Goal: Task Accomplishment & Management: Complete application form

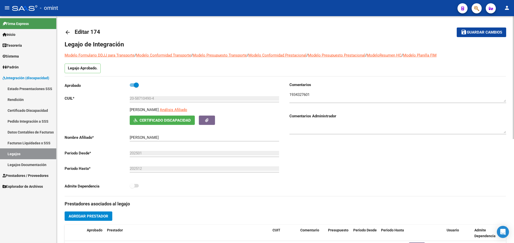
scroll to position [121, 0]
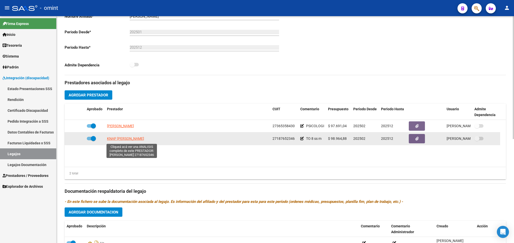
click at [137, 141] on span "KNAP [PERSON_NAME]" at bounding box center [125, 139] width 37 height 4
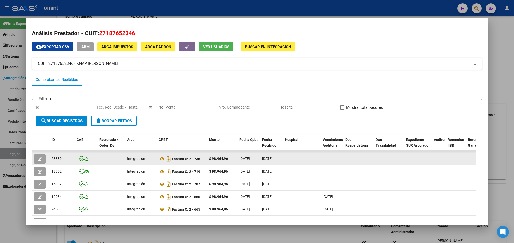
click at [39, 157] on icon "button" at bounding box center [40, 159] width 4 height 4
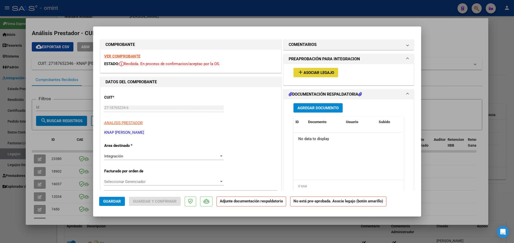
click at [312, 68] on button "add Asociar Legajo" at bounding box center [315, 72] width 45 height 9
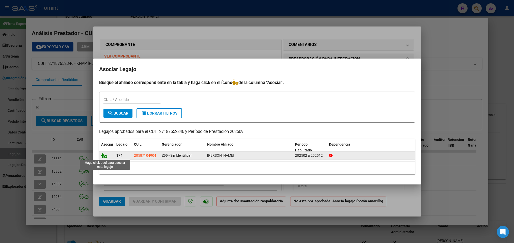
click at [102, 156] on icon at bounding box center [104, 156] width 6 height 6
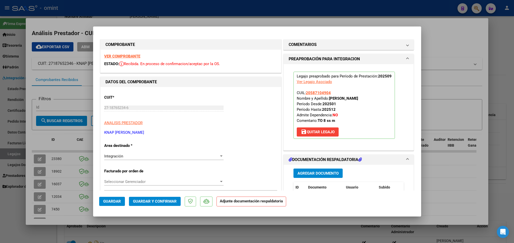
click at [123, 54] on strong "VER COMPROBANTE" at bounding box center [122, 56] width 36 height 5
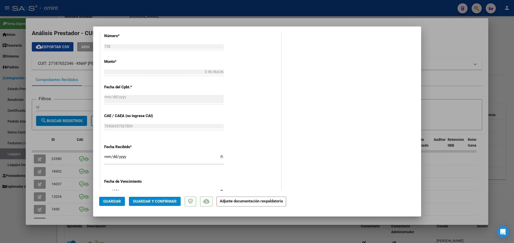
scroll to position [276, 0]
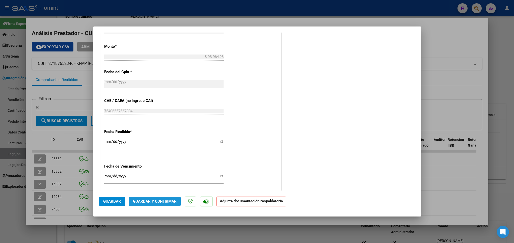
click at [159, 201] on span "Guardar y Confirmar" at bounding box center [155, 201] width 44 height 5
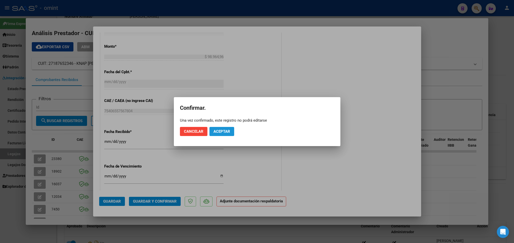
click at [231, 129] on button "Aceptar" at bounding box center [221, 131] width 25 height 9
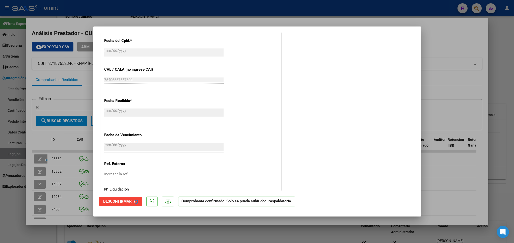
scroll to position [244, 0]
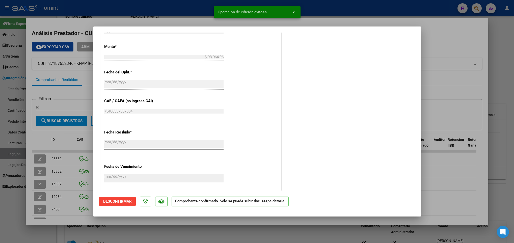
click at [142, 221] on div at bounding box center [257, 121] width 514 height 243
type input "$ 0,00"
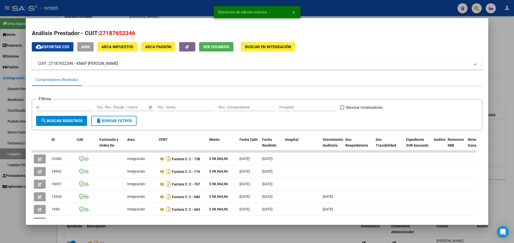
click at [142, 235] on div at bounding box center [257, 121] width 514 height 243
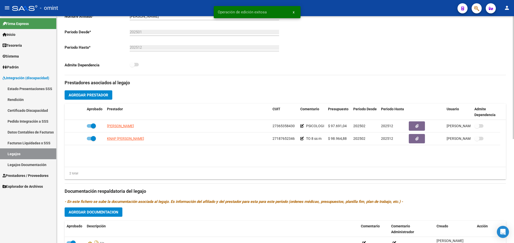
scroll to position [192, 0]
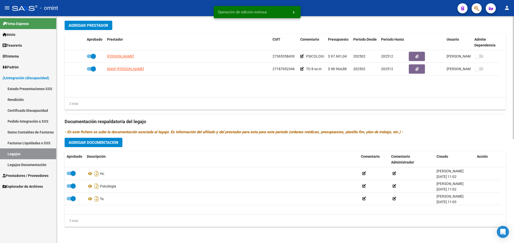
click at [513, 221] on div at bounding box center [513, 129] width 1 height 227
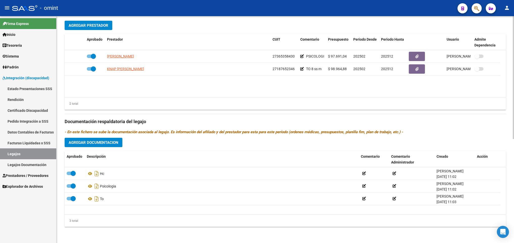
scroll to position [0, 0]
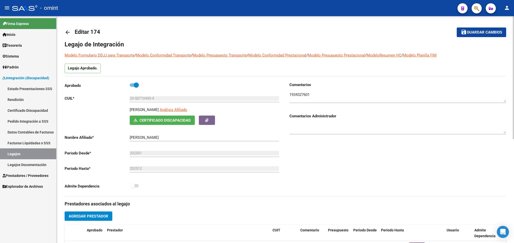
click at [514, 46] on div at bounding box center [513, 129] width 1 height 227
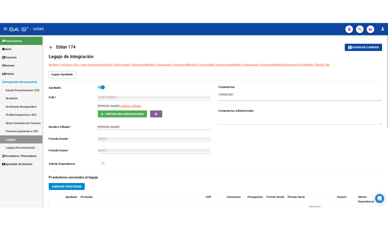
scroll to position [192, 0]
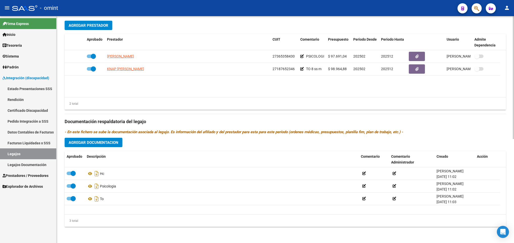
click at [514, 162] on html "menu - omint person Firma Express Inicio Calendario SSS Instructivos Contacto O…" at bounding box center [257, 121] width 514 height 243
click at [512, 26] on div "arrow_back Editar 174 save Guardar cambios Legajo de Integración Modelo Formula…" at bounding box center [286, 34] width 458 height 418
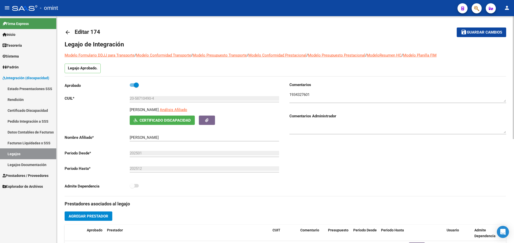
click at [513, 23] on div at bounding box center [513, 129] width 1 height 227
click at [299, 97] on textarea at bounding box center [397, 97] width 217 height 10
click at [241, 172] on div "202512 Ej: 202212" at bounding box center [204, 167] width 149 height 11
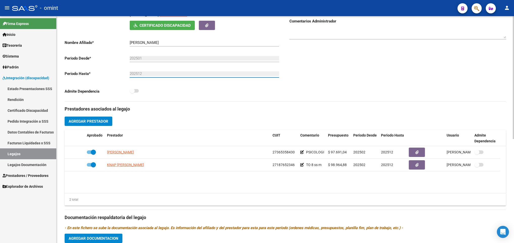
scroll to position [106, 0]
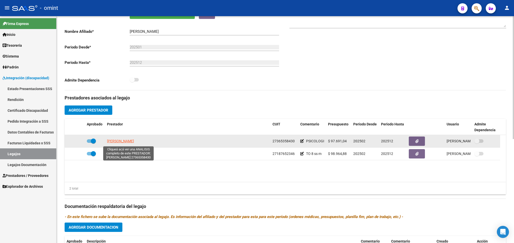
click at [119, 143] on span "[PERSON_NAME]" at bounding box center [120, 141] width 27 height 4
type textarea "27365358430"
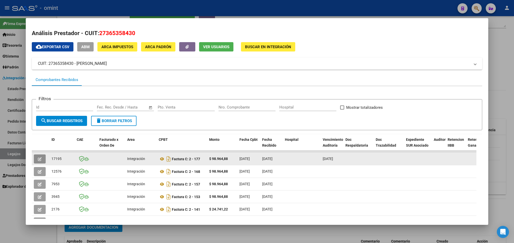
click at [38, 158] on icon "button" at bounding box center [40, 159] width 4 height 4
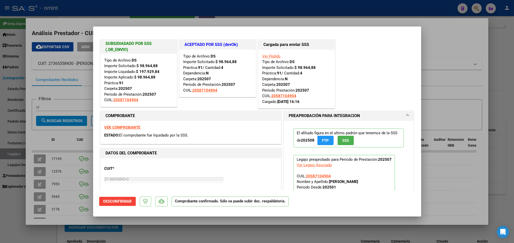
click at [498, 134] on div at bounding box center [257, 121] width 514 height 243
type input "$ 0,00"
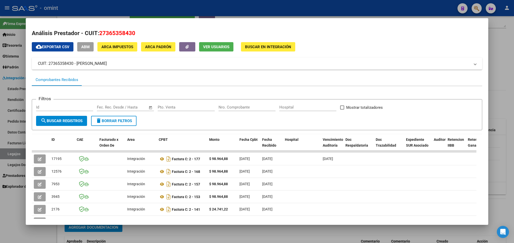
click at [498, 134] on div at bounding box center [257, 121] width 514 height 243
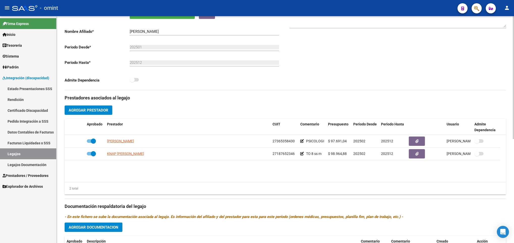
scroll to position [0, 0]
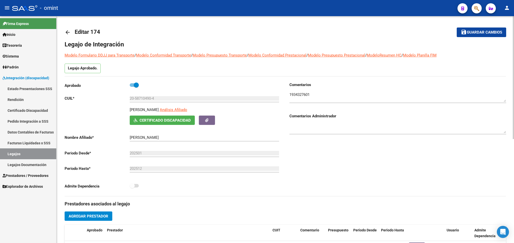
click at [514, 29] on html "menu - omint person Firma Express Inicio Calendario SSS Instructivos Contacto O…" at bounding box center [257, 121] width 514 height 243
click at [67, 28] on link "arrow_back" at bounding box center [70, 32] width 10 height 12
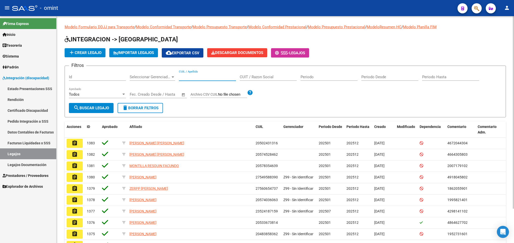
click at [201, 78] on input "CUIL / Apellido" at bounding box center [207, 77] width 57 height 5
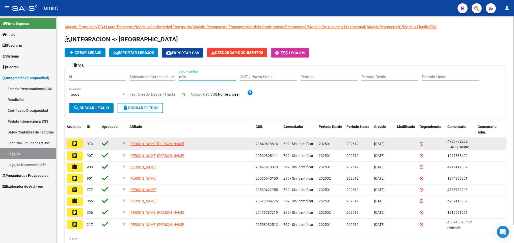
type input "villa"
click at [76, 144] on mat-icon "assignment" at bounding box center [75, 144] width 6 height 6
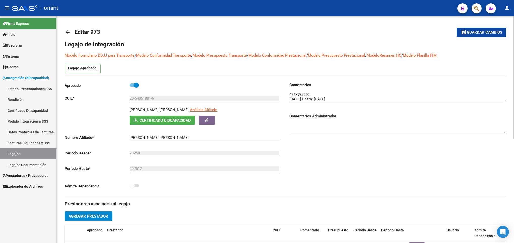
click at [304, 93] on textarea at bounding box center [397, 97] width 217 height 10
click at [319, 149] on div "Comentarios Comentarios Administrador" at bounding box center [395, 139] width 221 height 114
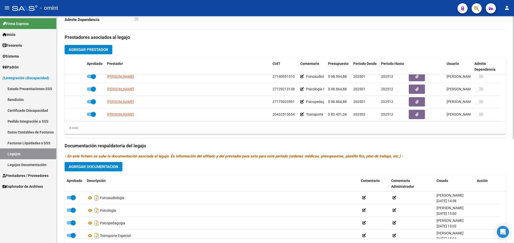
scroll to position [5, 0]
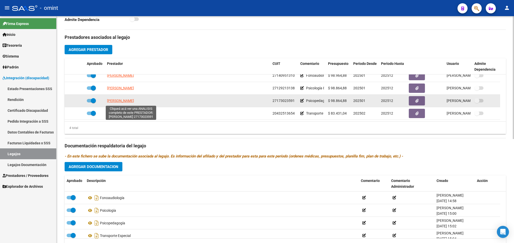
click at [125, 103] on span "[PERSON_NAME]" at bounding box center [120, 101] width 27 height 4
type textarea "27173023591"
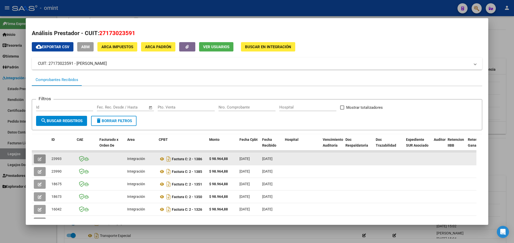
click at [40, 160] on icon "button" at bounding box center [40, 159] width 4 height 4
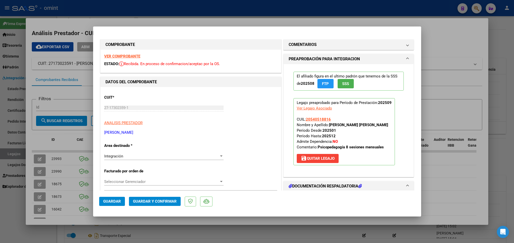
click at [133, 55] on strong "VER COMPROBANTE" at bounding box center [122, 56] width 36 height 5
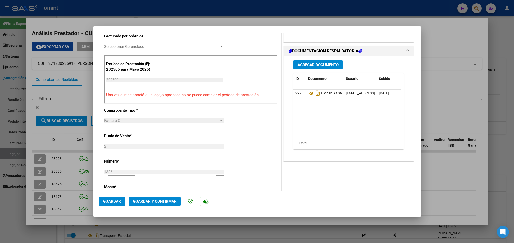
scroll to position [136, 0]
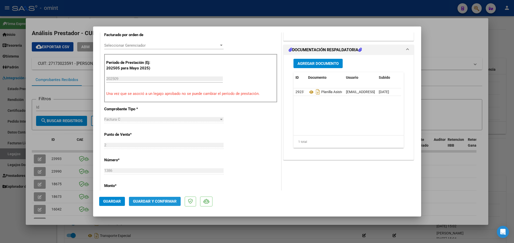
click at [170, 197] on button "Guardar y Confirmar" at bounding box center [155, 201] width 52 height 9
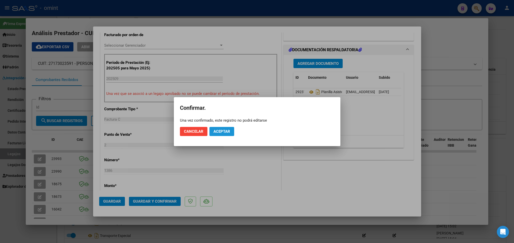
click at [213, 132] on span "Aceptar" at bounding box center [221, 131] width 17 height 5
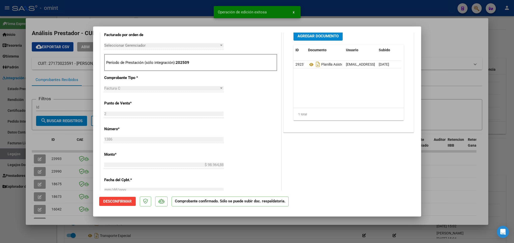
click at [45, 169] on div at bounding box center [257, 121] width 514 height 243
type input "$ 0,00"
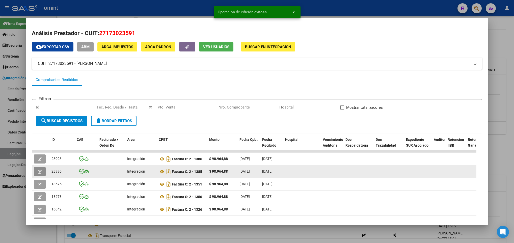
click at [40, 171] on icon "button" at bounding box center [40, 172] width 4 height 4
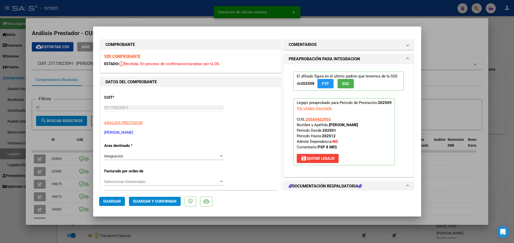
click at [127, 55] on strong "VER COMPROBANTE" at bounding box center [122, 56] width 36 height 5
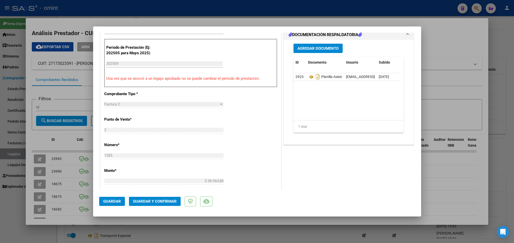
scroll to position [167, 0]
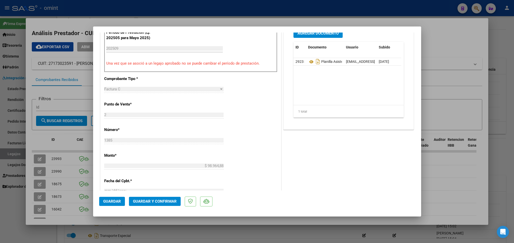
click at [154, 202] on span "Guardar y Confirmar" at bounding box center [155, 201] width 44 height 5
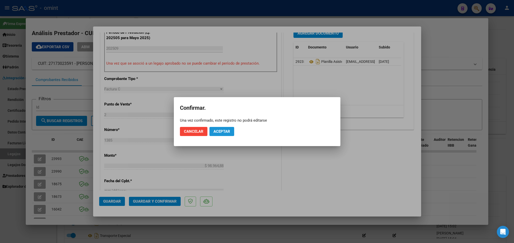
click at [224, 132] on span "Aceptar" at bounding box center [221, 131] width 17 height 5
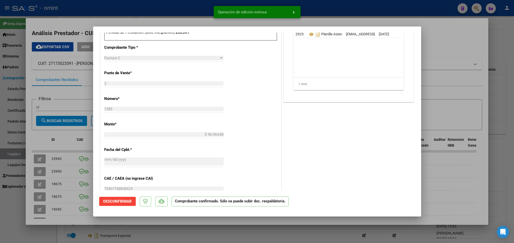
click at [163, 233] on div at bounding box center [257, 121] width 514 height 243
type input "$ 0,00"
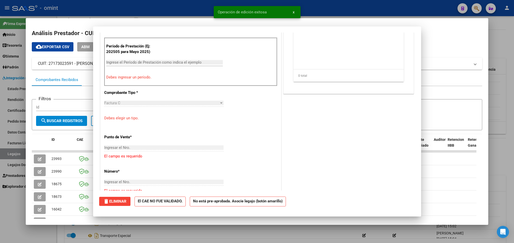
scroll to position [175, 0]
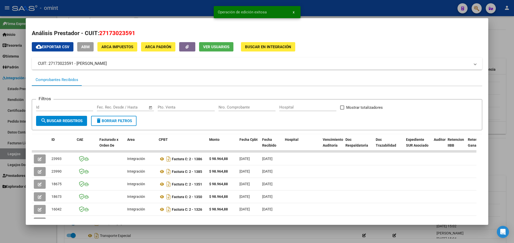
click at [163, 233] on div at bounding box center [257, 121] width 514 height 243
